Goal: Contribute content

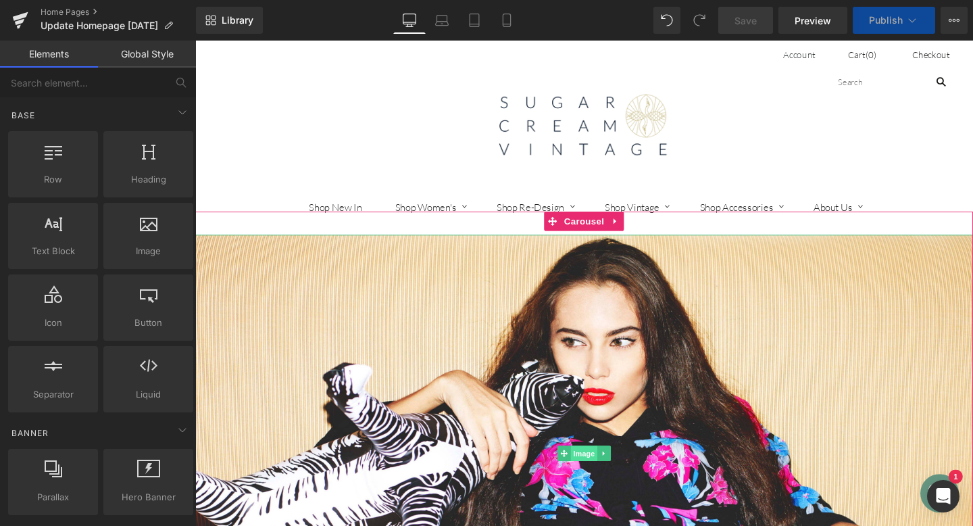
click at [597, 472] on span "Image" at bounding box center [604, 474] width 28 height 16
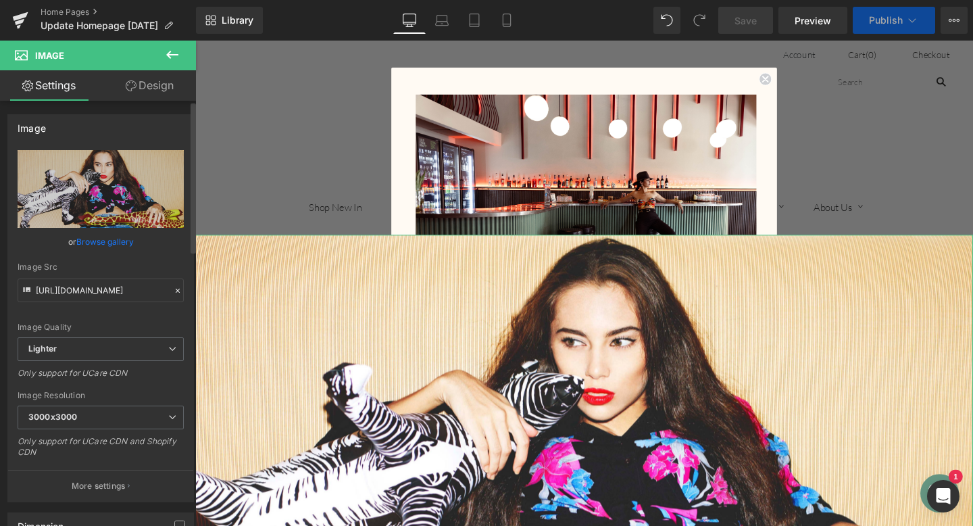
click at [105, 239] on link "Browse gallery" at bounding box center [104, 242] width 57 height 24
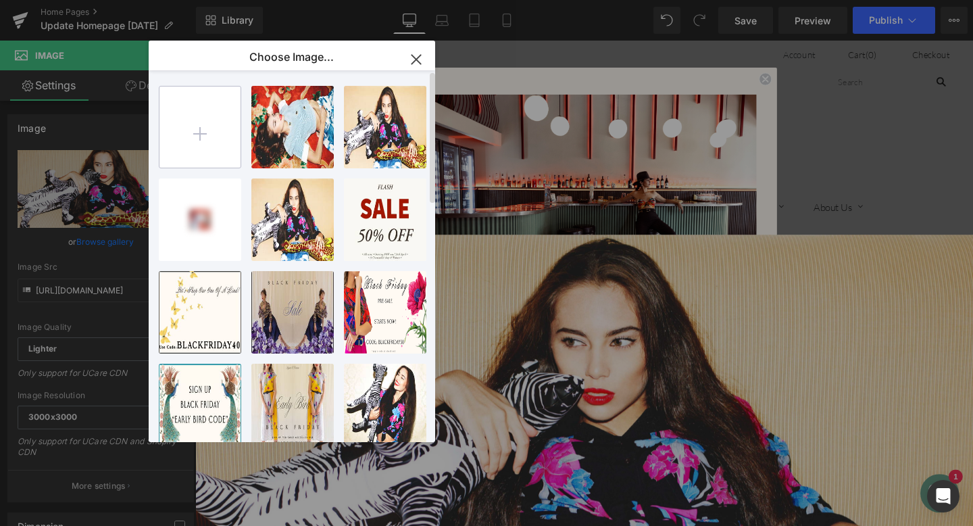
click at [197, 128] on input "file" at bounding box center [199, 126] width 81 height 81
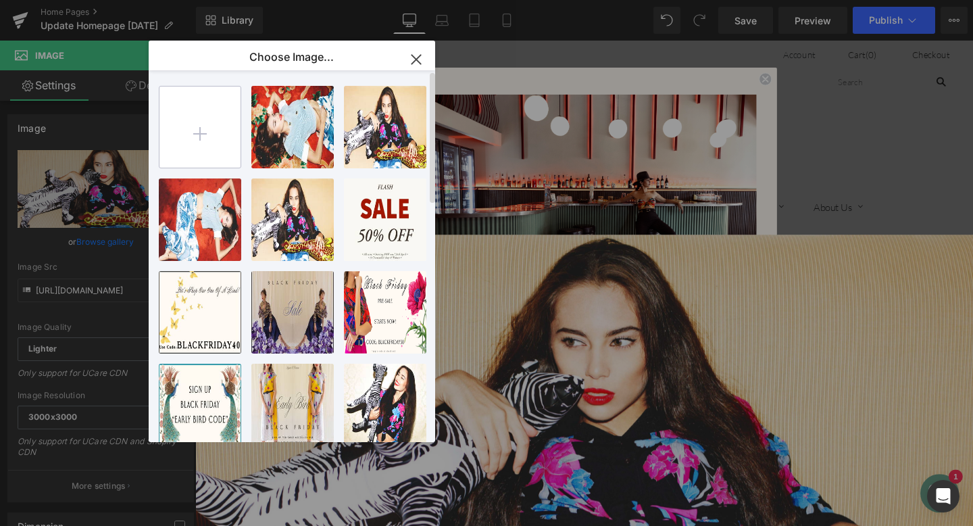
type input "C:\fakepath\thrifty9.jpg"
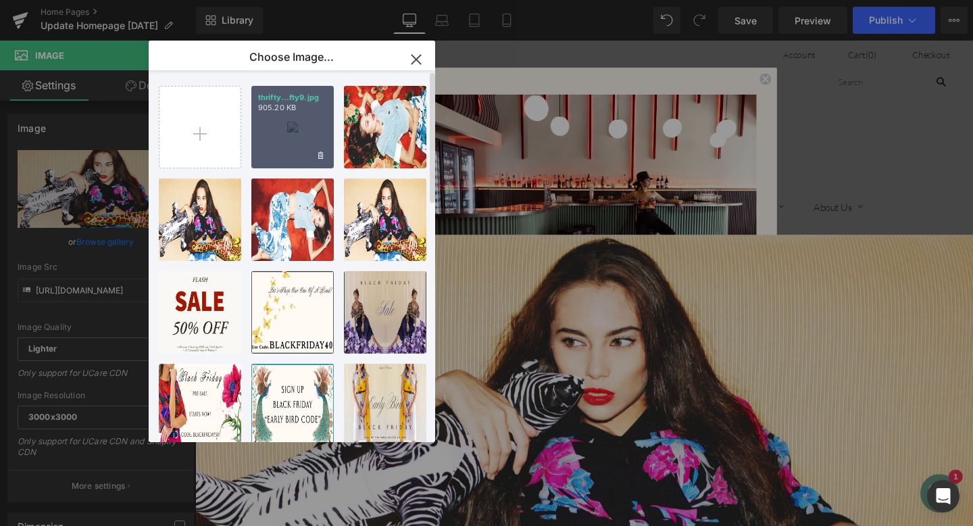
click at [306, 128] on div "thrifty...fty9.jpg 905.20 KB" at bounding box center [292, 127] width 82 height 82
type input "[URL][DOMAIN_NAME]"
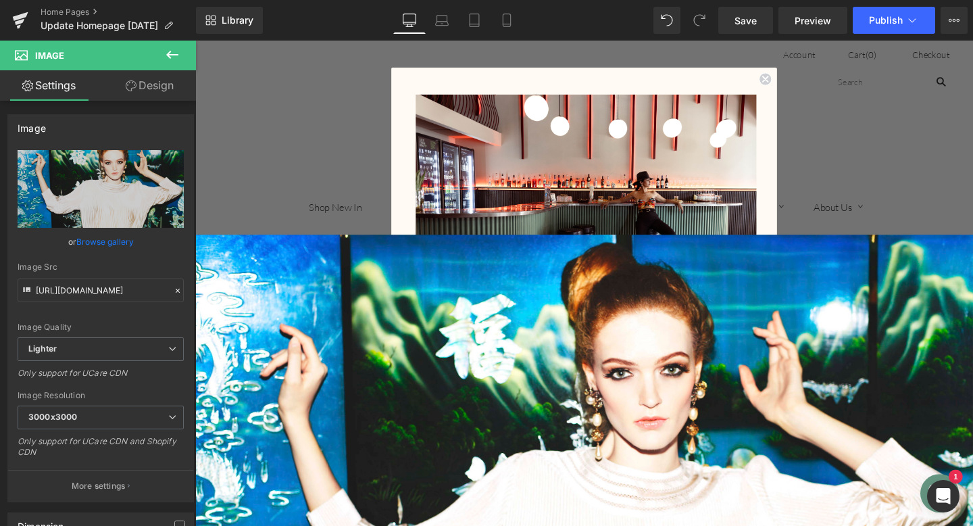
click at [793, 78] on icon "Close dialog" at bounding box center [794, 80] width 5 height 5
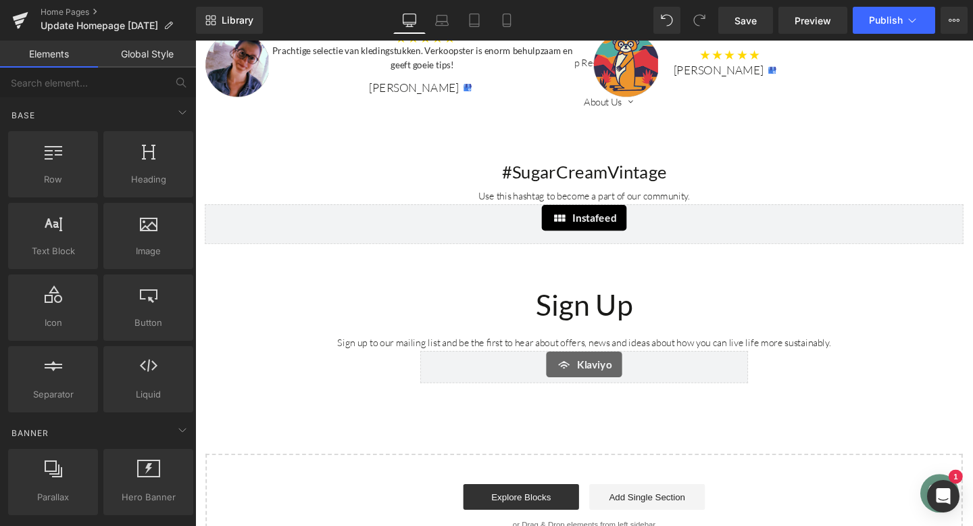
scroll to position [2737, 0]
click at [887, 27] on button "Publish" at bounding box center [894, 20] width 82 height 27
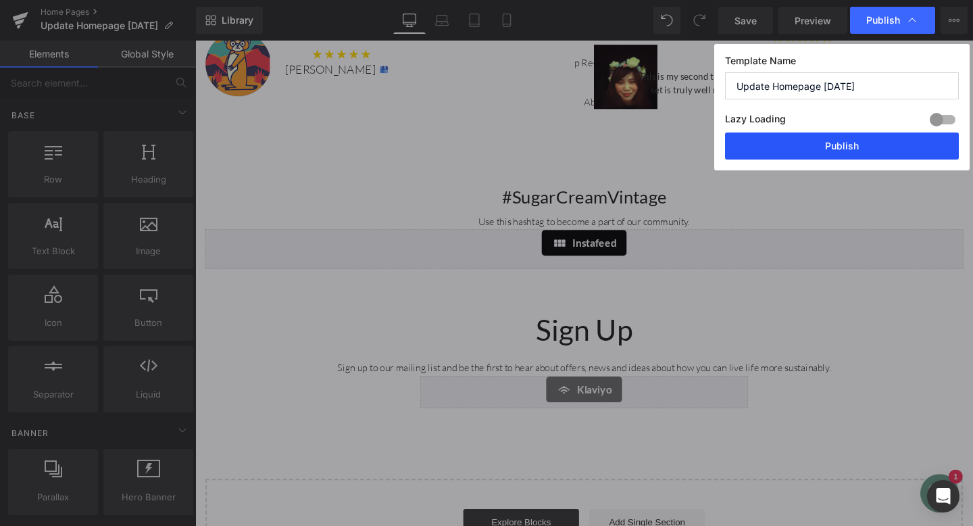
click at [860, 147] on button "Publish" at bounding box center [842, 145] width 234 height 27
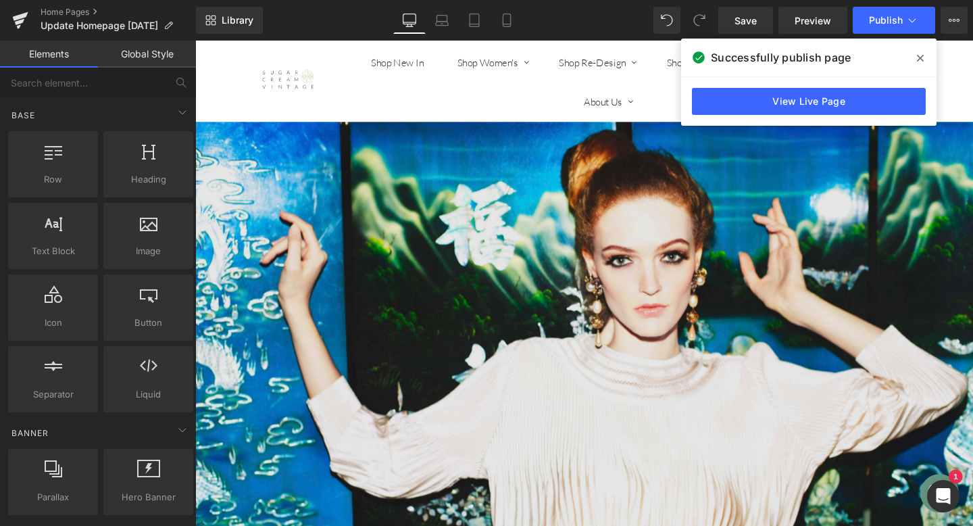
scroll to position [0, 0]
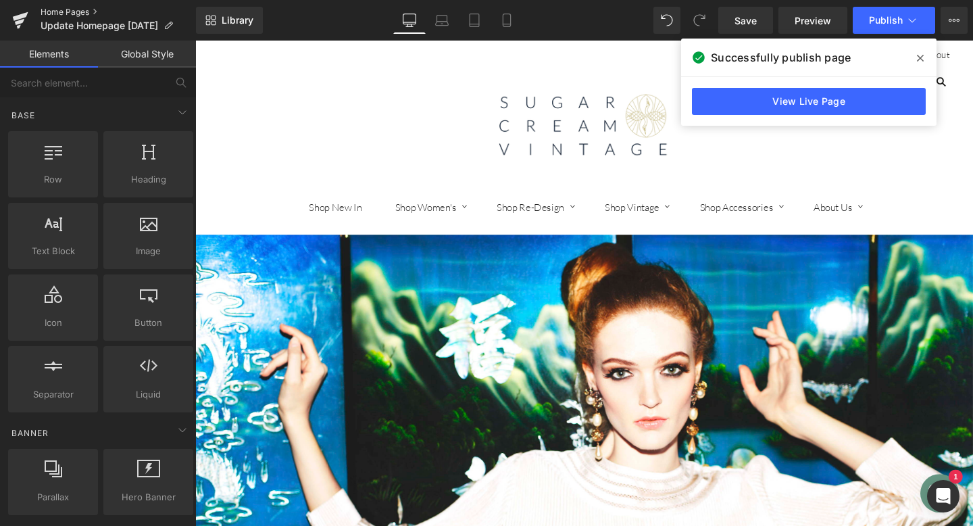
click at [78, 9] on link "Home Pages" at bounding box center [118, 12] width 155 height 11
